Goal: Information Seeking & Learning: Learn about a topic

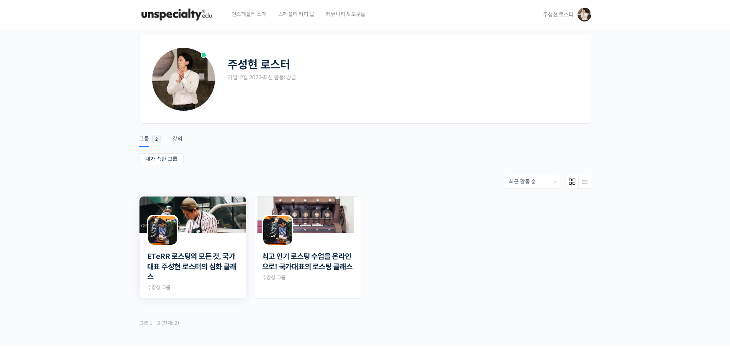
click at [211, 225] on img at bounding box center [192, 215] width 107 height 36
drag, startPoint x: 211, startPoint y: 225, endPoint x: 225, endPoint y: 113, distance: 113.5
click at [211, 225] on img at bounding box center [192, 215] width 107 height 36
